Goal: Information Seeking & Learning: Check status

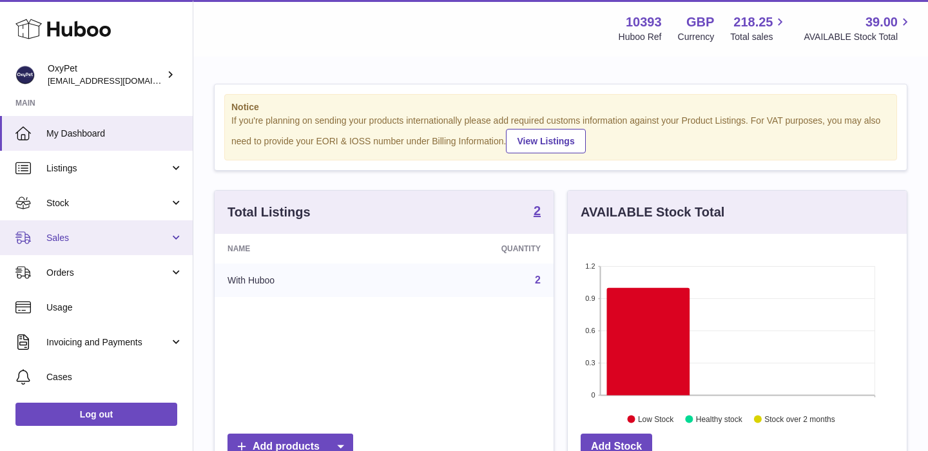
scroll to position [201, 339]
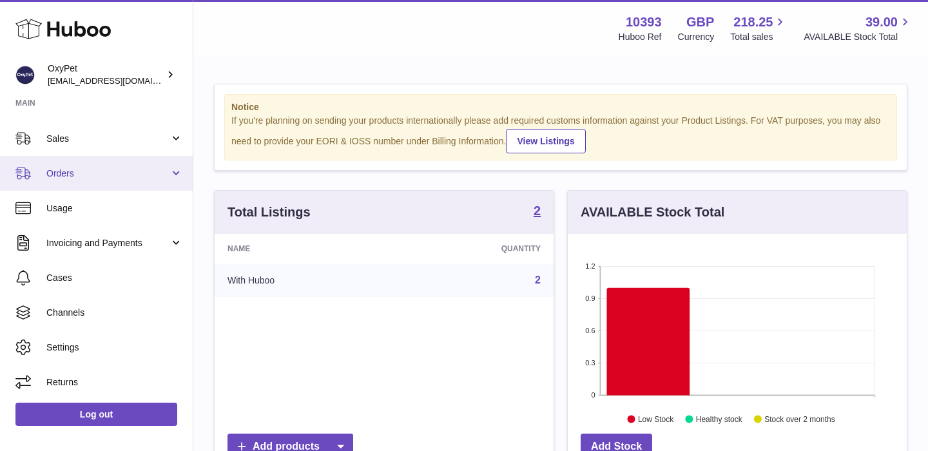
click at [117, 170] on span "Orders" at bounding box center [107, 174] width 123 height 12
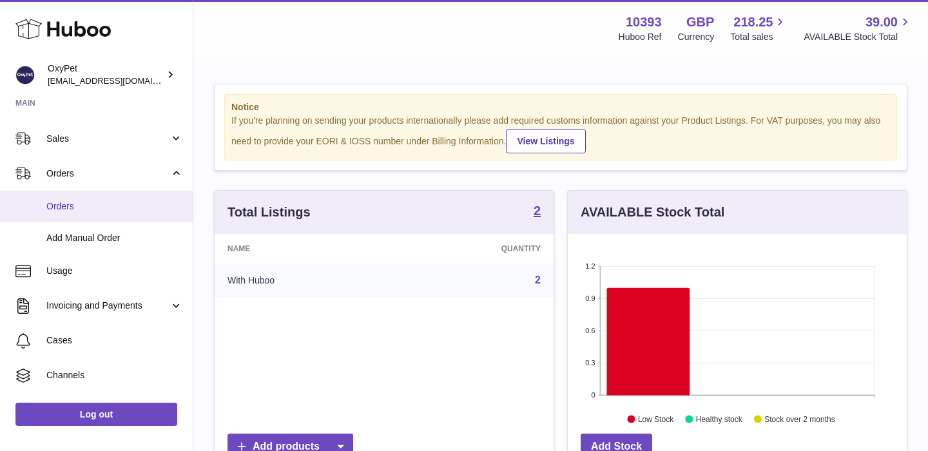
click at [90, 201] on span "Orders" at bounding box center [114, 206] width 137 height 12
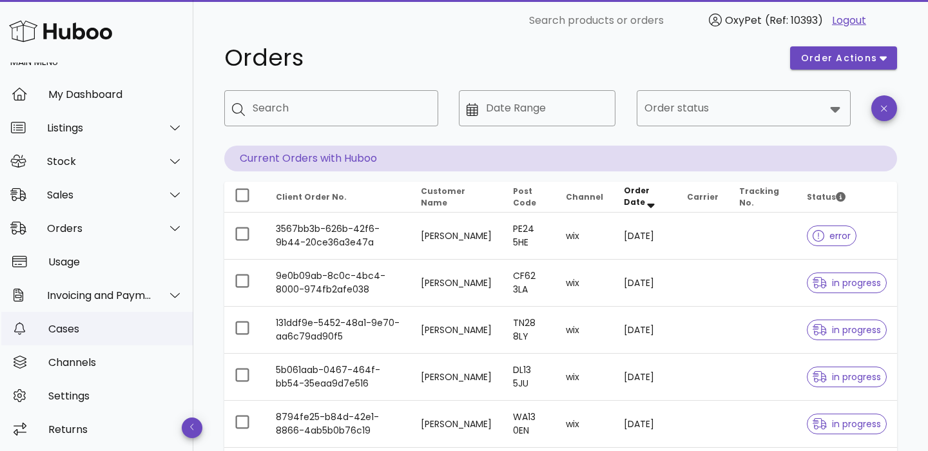
scroll to position [30, 0]
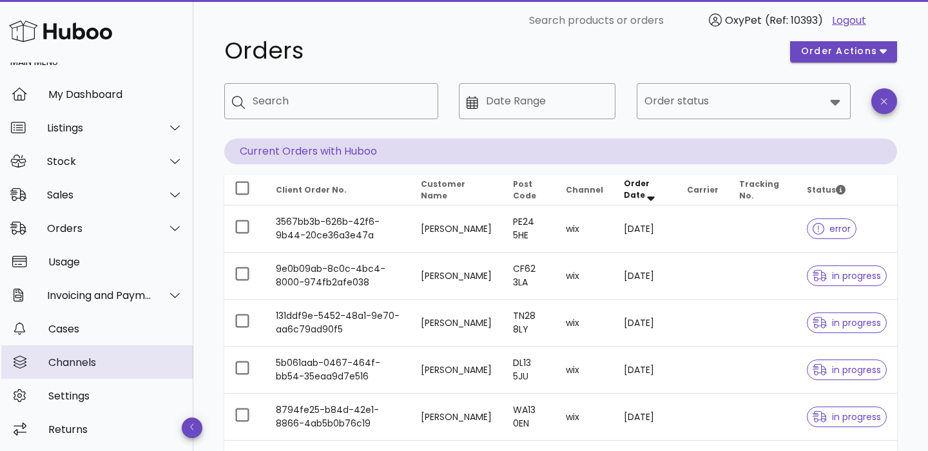
click at [95, 365] on div "Channels" at bounding box center [115, 362] width 135 height 12
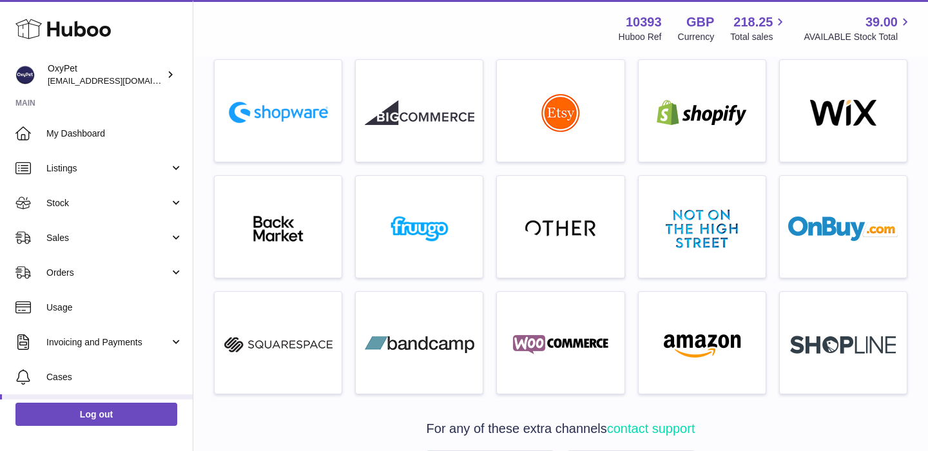
scroll to position [306, 0]
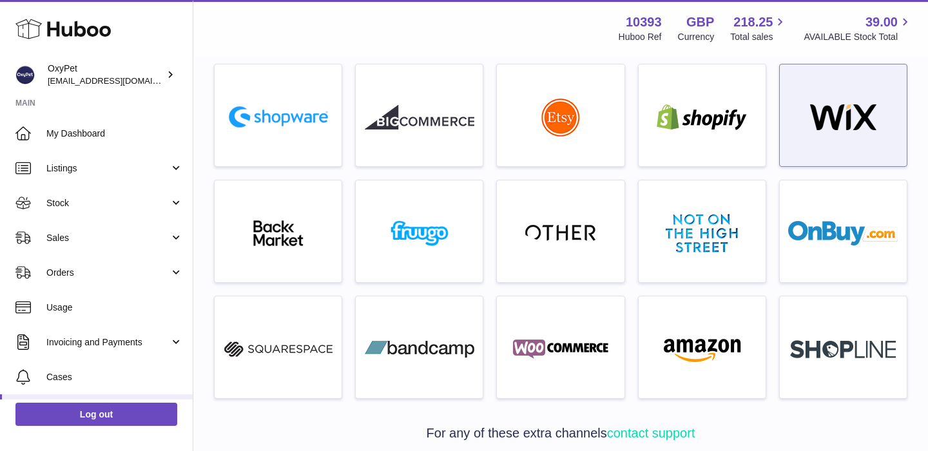
click at [872, 116] on img at bounding box center [843, 117] width 110 height 26
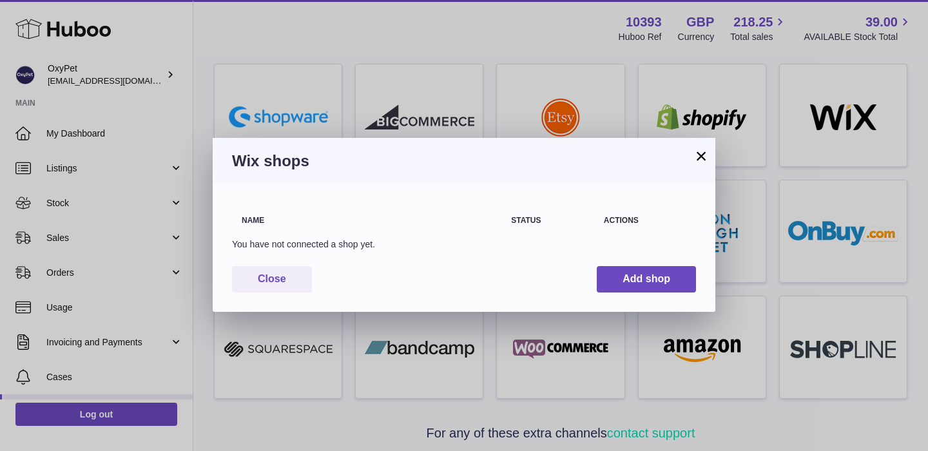
click at [702, 157] on button "×" at bounding box center [701, 155] width 15 height 15
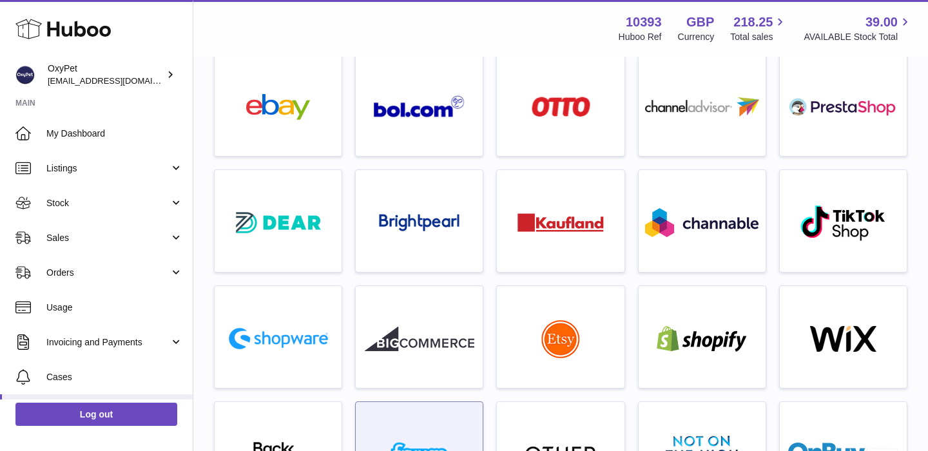
scroll to position [0, 0]
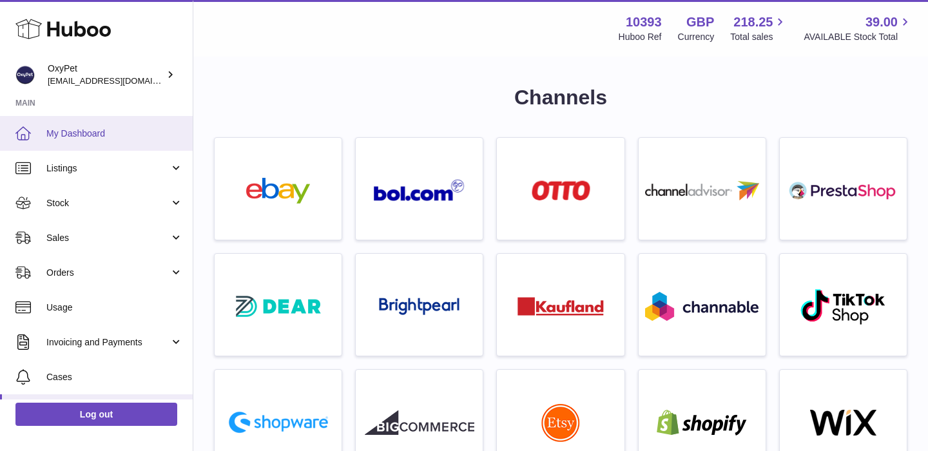
click at [93, 131] on span "My Dashboard" at bounding box center [114, 134] width 137 height 12
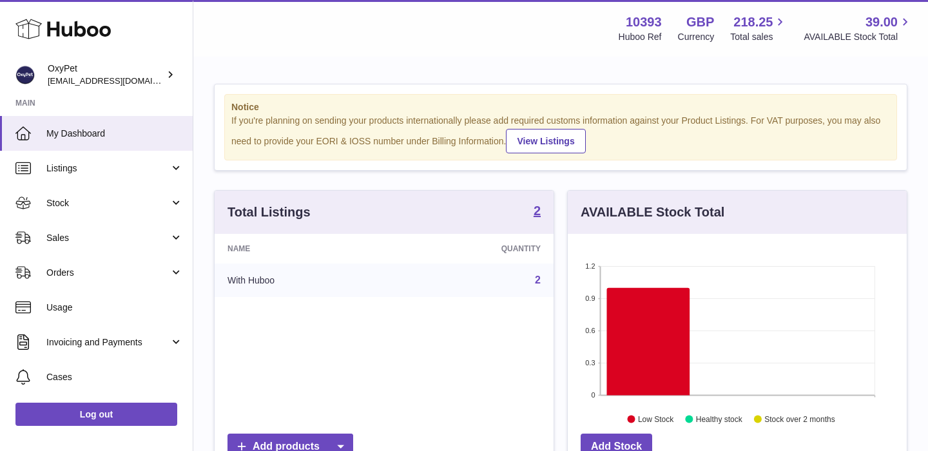
scroll to position [201, 339]
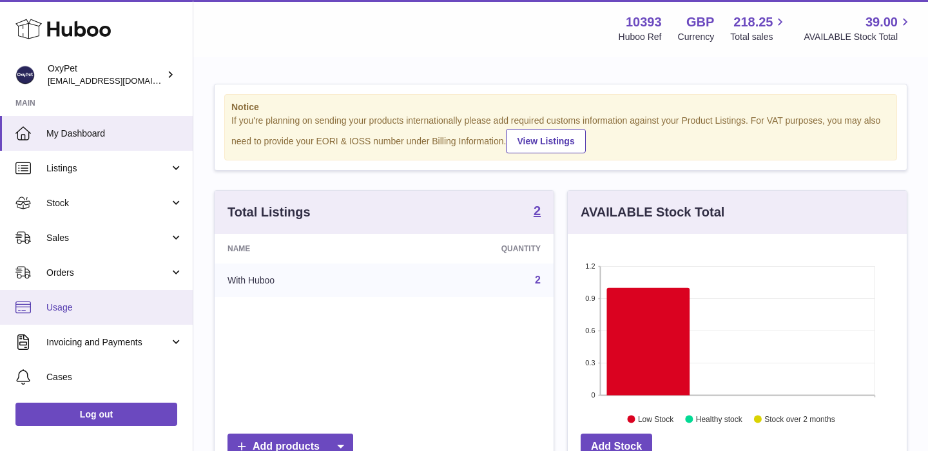
scroll to position [99, 0]
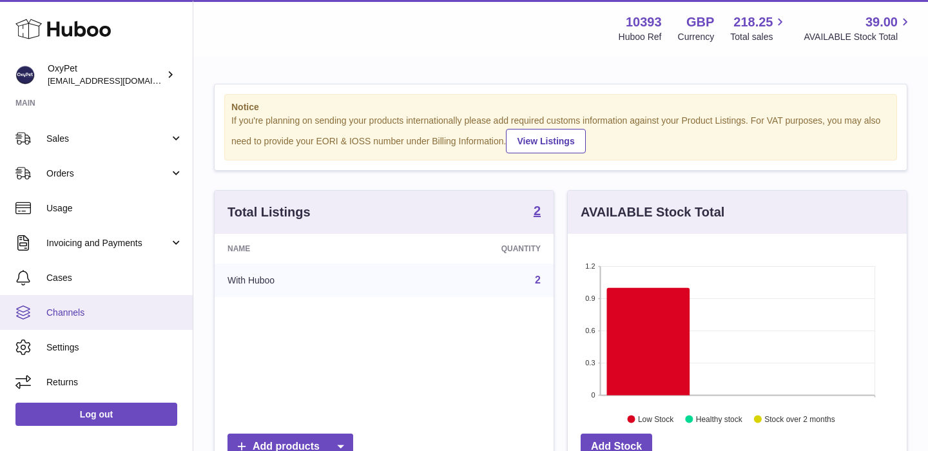
click at [106, 310] on span "Channels" at bounding box center [114, 313] width 137 height 12
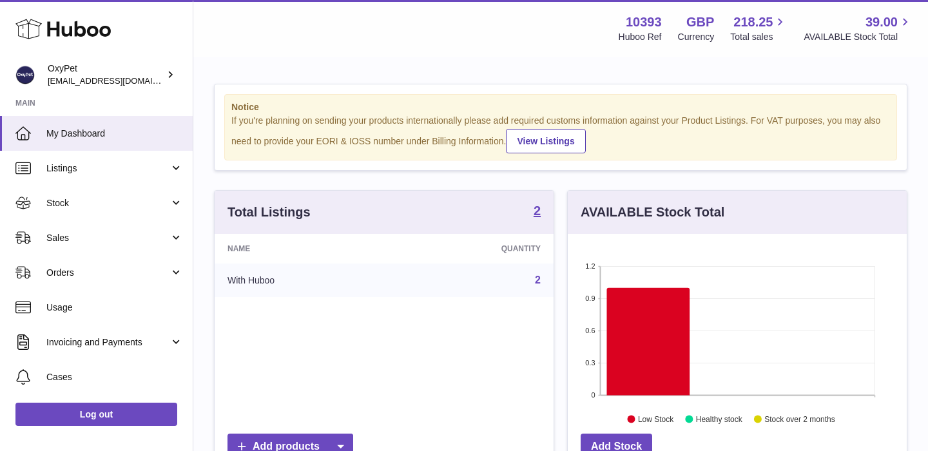
scroll to position [201, 339]
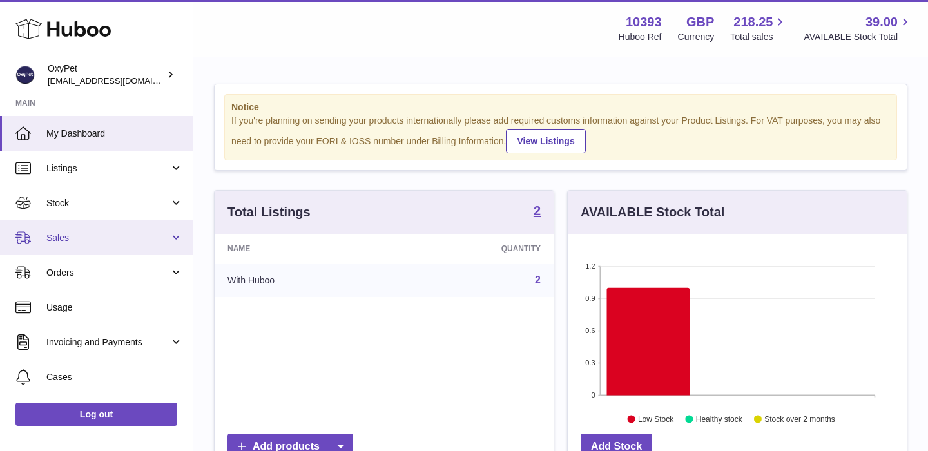
click at [149, 238] on span "Sales" at bounding box center [107, 238] width 123 height 12
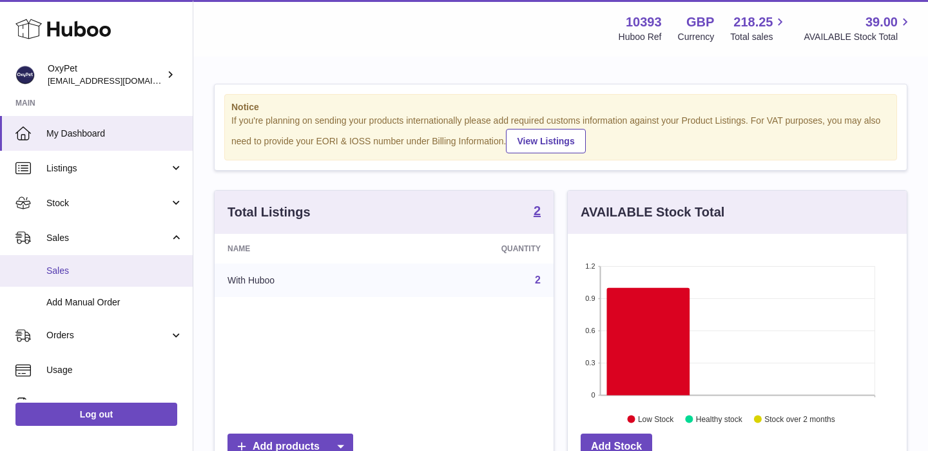
click at [105, 275] on span "Sales" at bounding box center [114, 271] width 137 height 12
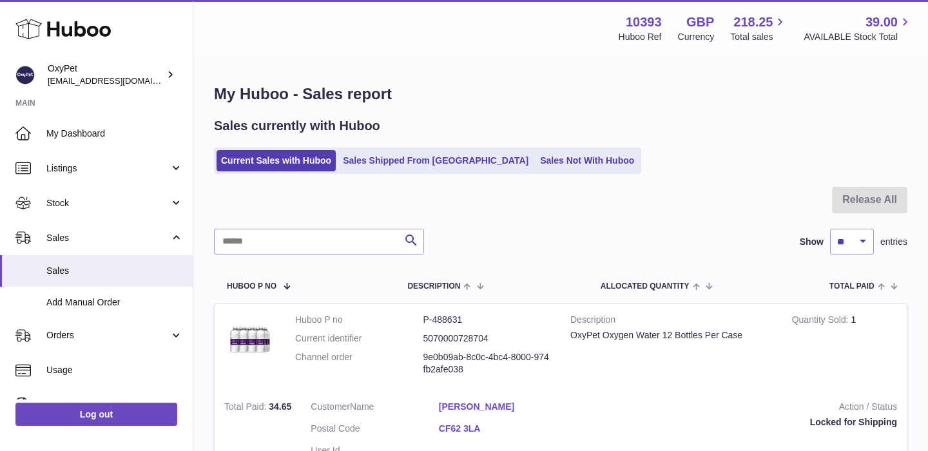
click at [271, 166] on link "Current Sales with Huboo" at bounding box center [276, 160] width 119 height 21
click at [632, 234] on div "Search Show ** ** ** *** entries" at bounding box center [561, 242] width 694 height 26
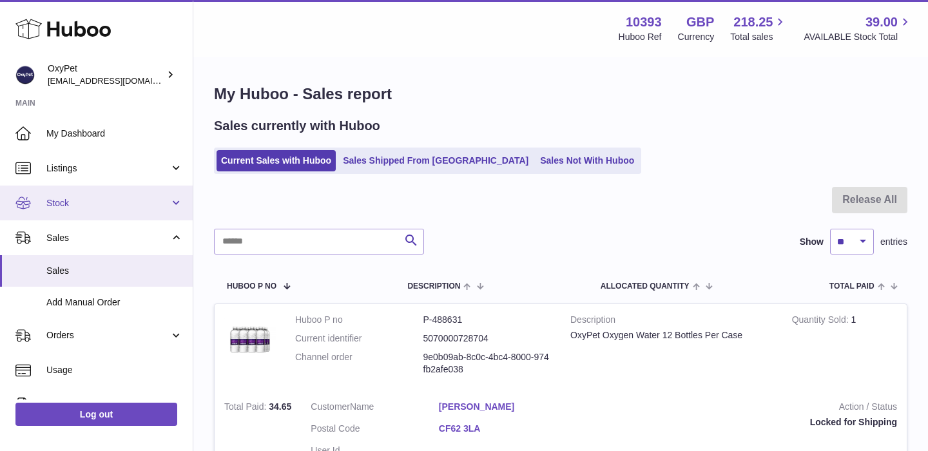
click at [95, 204] on span "Stock" at bounding box center [107, 203] width 123 height 12
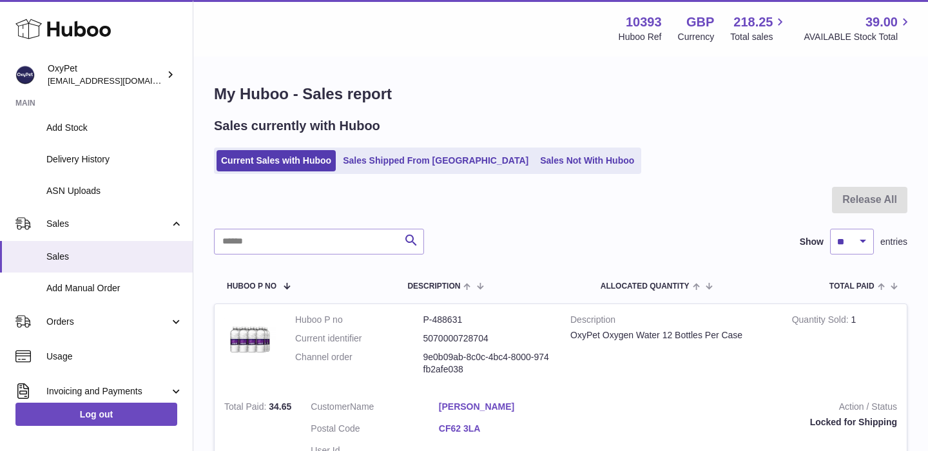
scroll to position [195, 0]
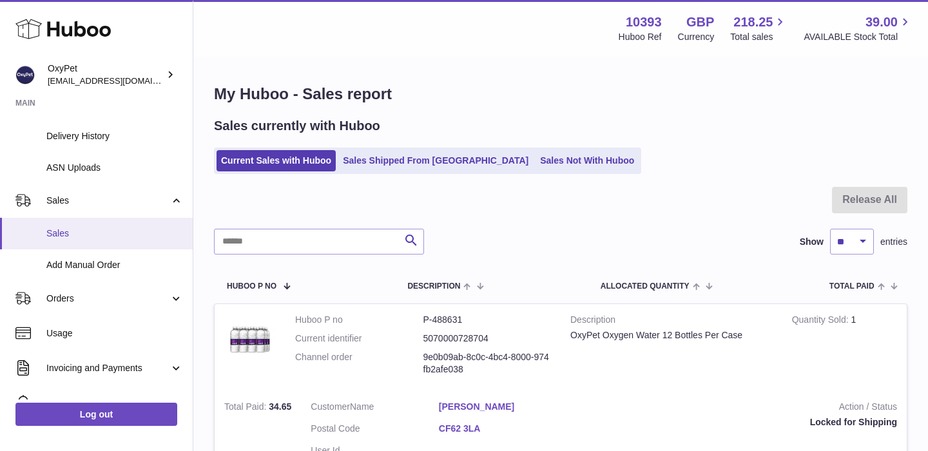
click at [112, 244] on link "Sales" at bounding box center [96, 234] width 193 height 32
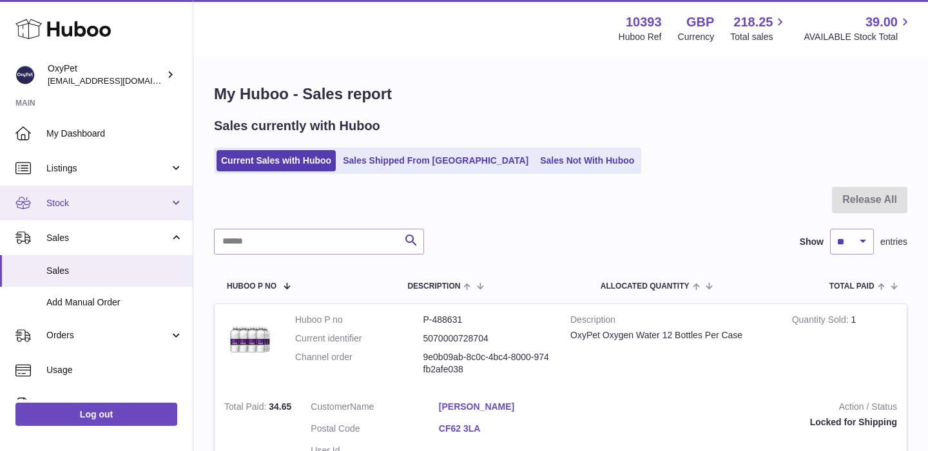
click at [118, 199] on span "Stock" at bounding box center [107, 203] width 123 height 12
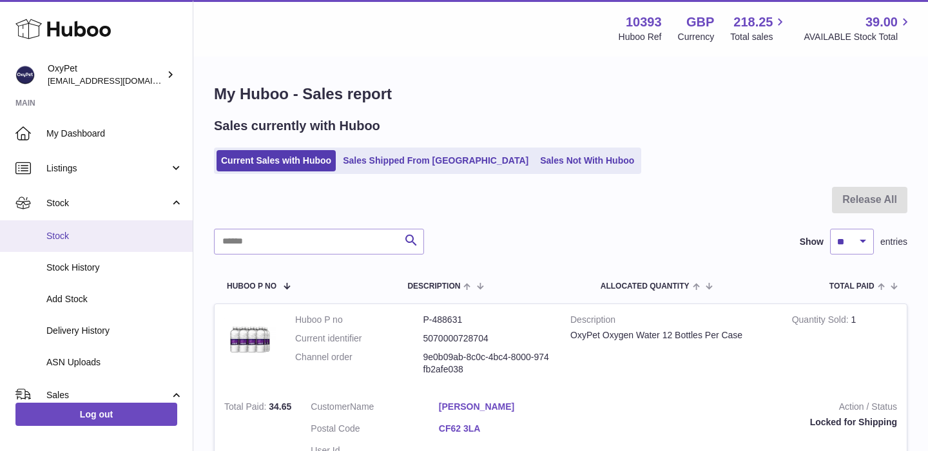
click at [66, 242] on link "Stock" at bounding box center [96, 236] width 193 height 32
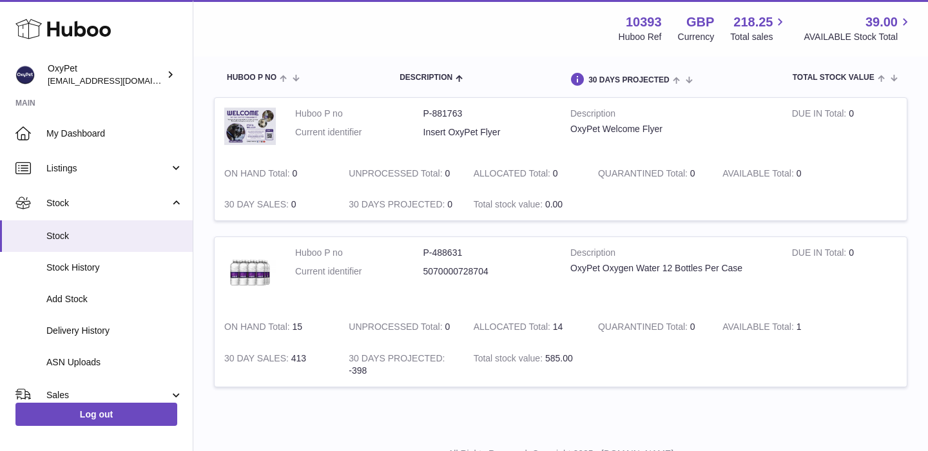
scroll to position [136, 0]
